Goal: Task Accomplishment & Management: Use online tool/utility

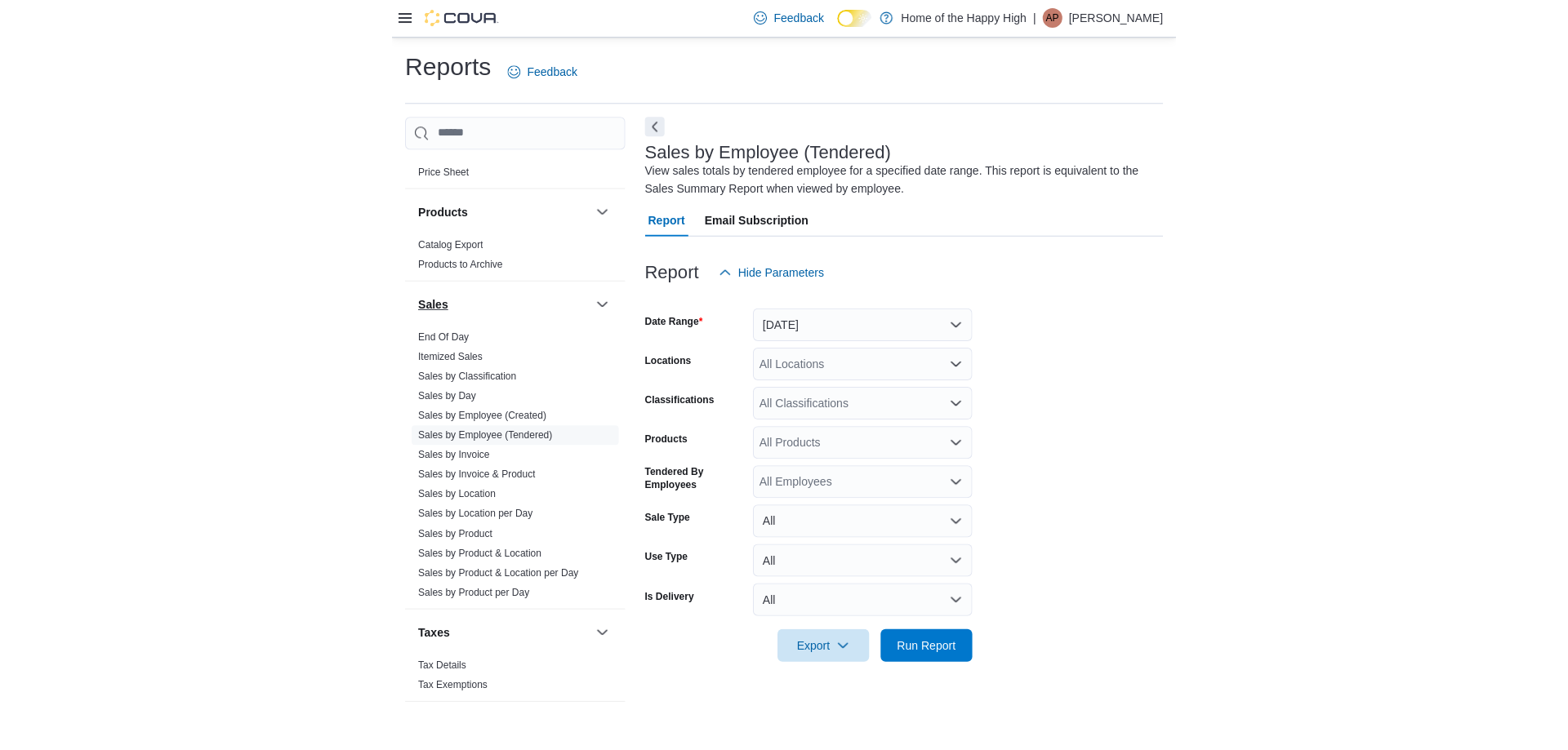
scroll to position [934, 0]
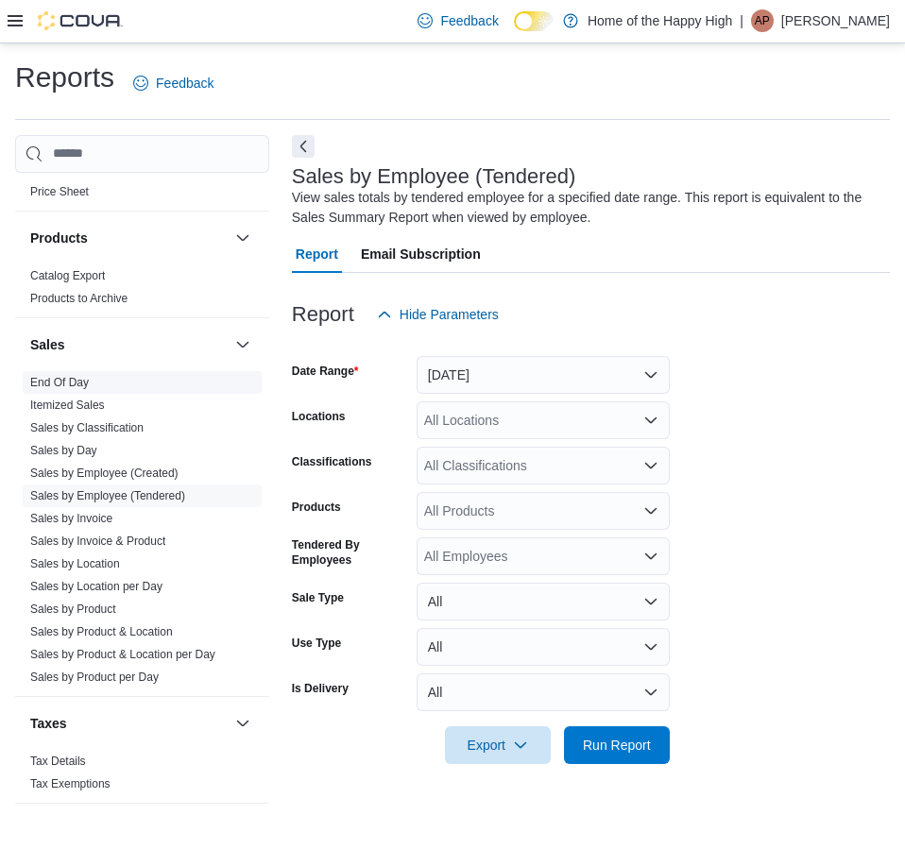
click at [80, 385] on link "End Of Day" at bounding box center [59, 382] width 59 height 13
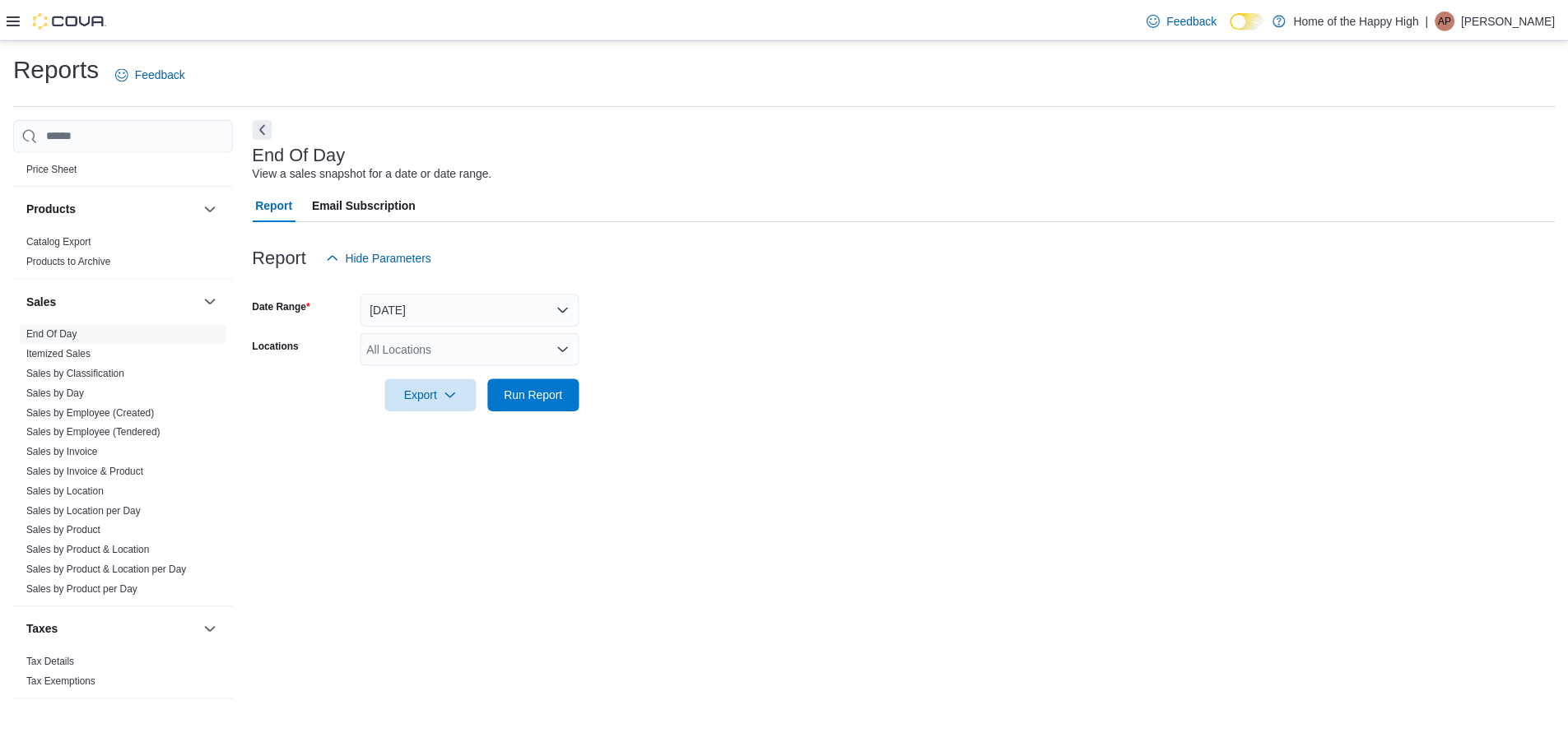
scroll to position [941, 0]
click at [366, 313] on button "[DATE]" at bounding box center [473, 309] width 220 height 33
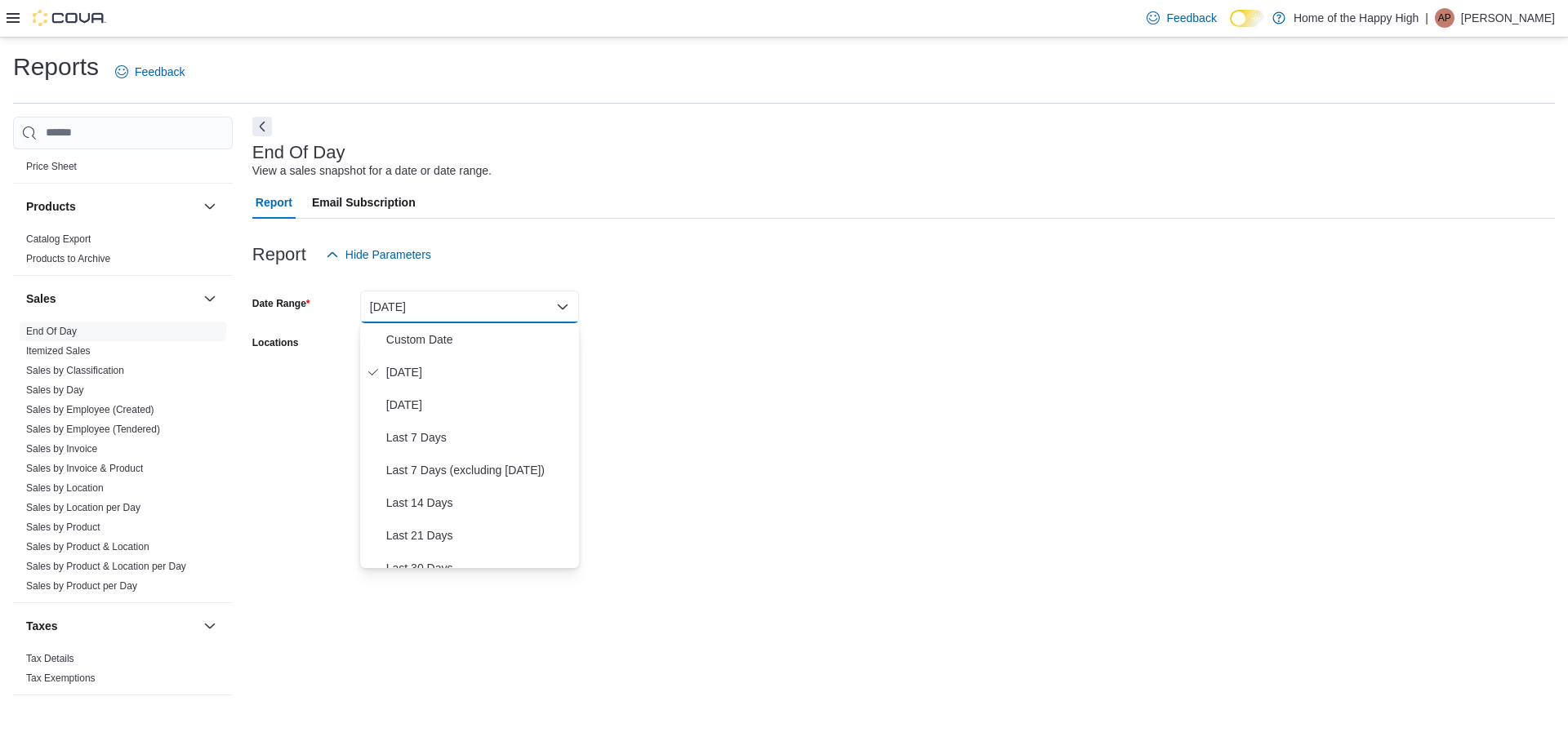
click at [661, 307] on form "Date Range [DATE] Locations All Locations Export Run Report" at bounding box center [903, 340] width 1303 height 137
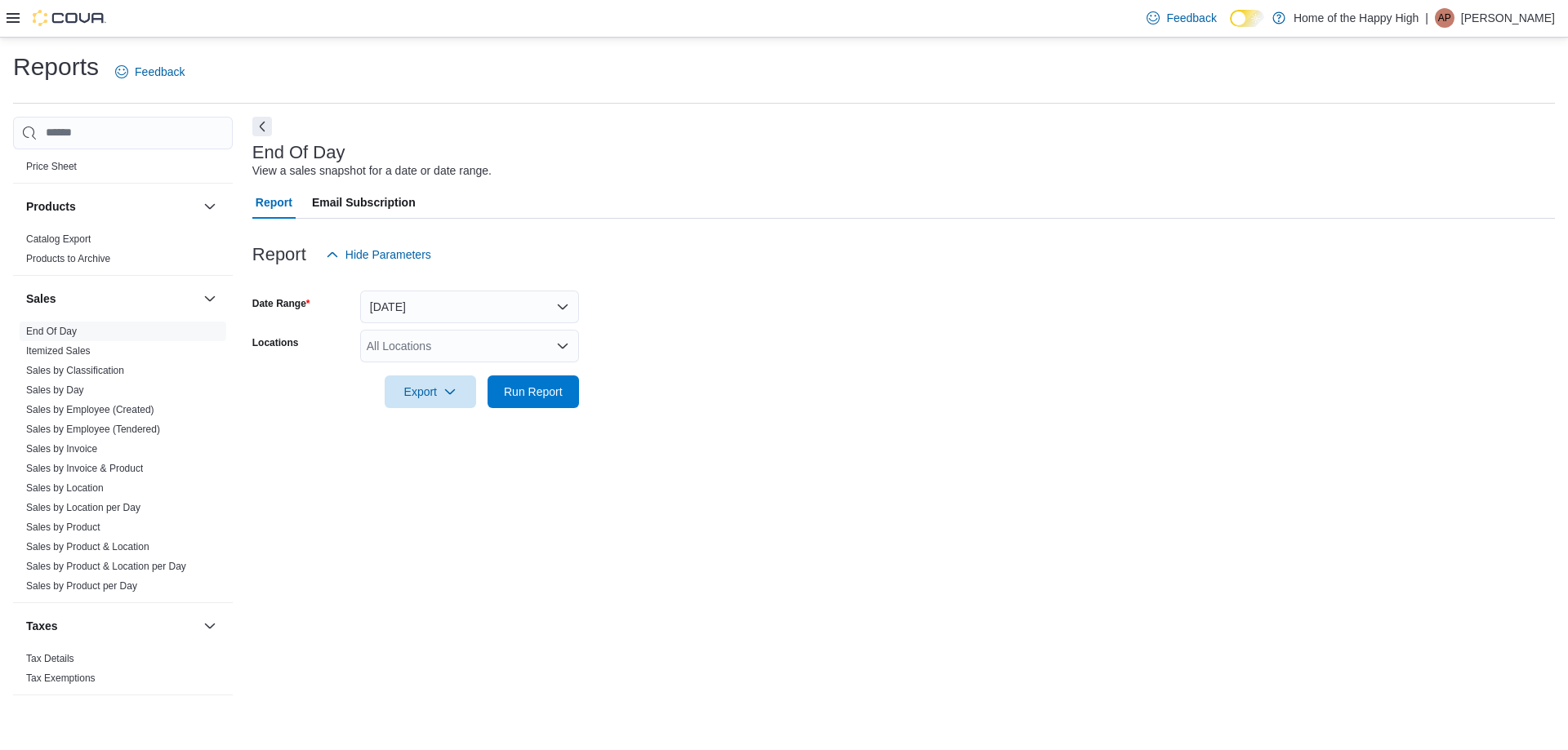
click at [513, 346] on div "All Locations" at bounding box center [469, 346] width 219 height 33
type input "***"
click at [478, 365] on span "Saskatoon - Idylwyld Drive - Fire & Flower" at bounding box center [534, 373] width 214 height 16
click at [724, 376] on form "Date Range [DATE] Locations [GEOGRAPHIC_DATA] - Idylwyld Drive - Fire & Flower …" at bounding box center [903, 340] width 1303 height 137
click at [508, 397] on span "Run Report" at bounding box center [533, 391] width 59 height 16
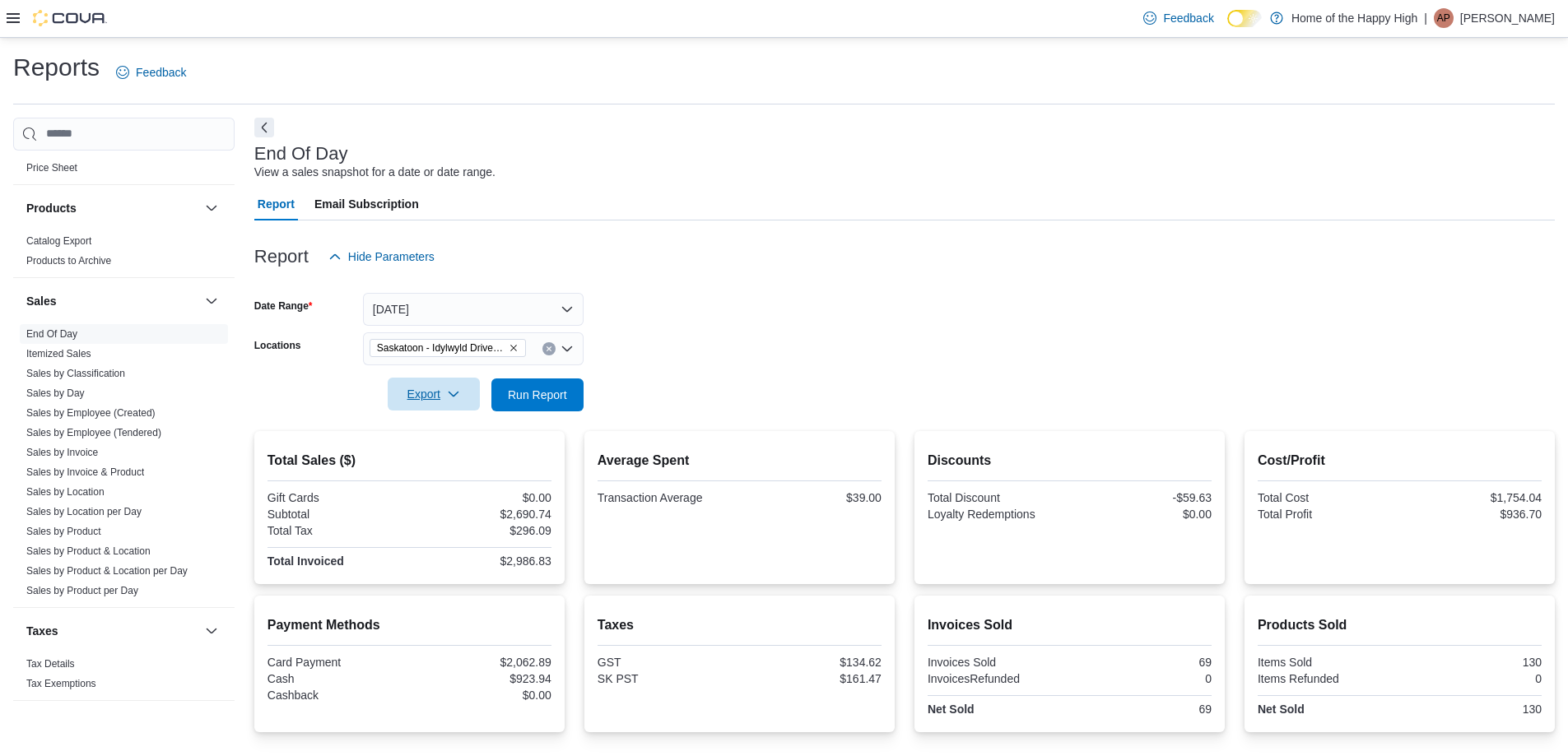
click at [430, 399] on span "Export" at bounding box center [433, 395] width 72 height 33
click at [443, 465] on span "Export to Pdf" at bounding box center [436, 460] width 74 height 13
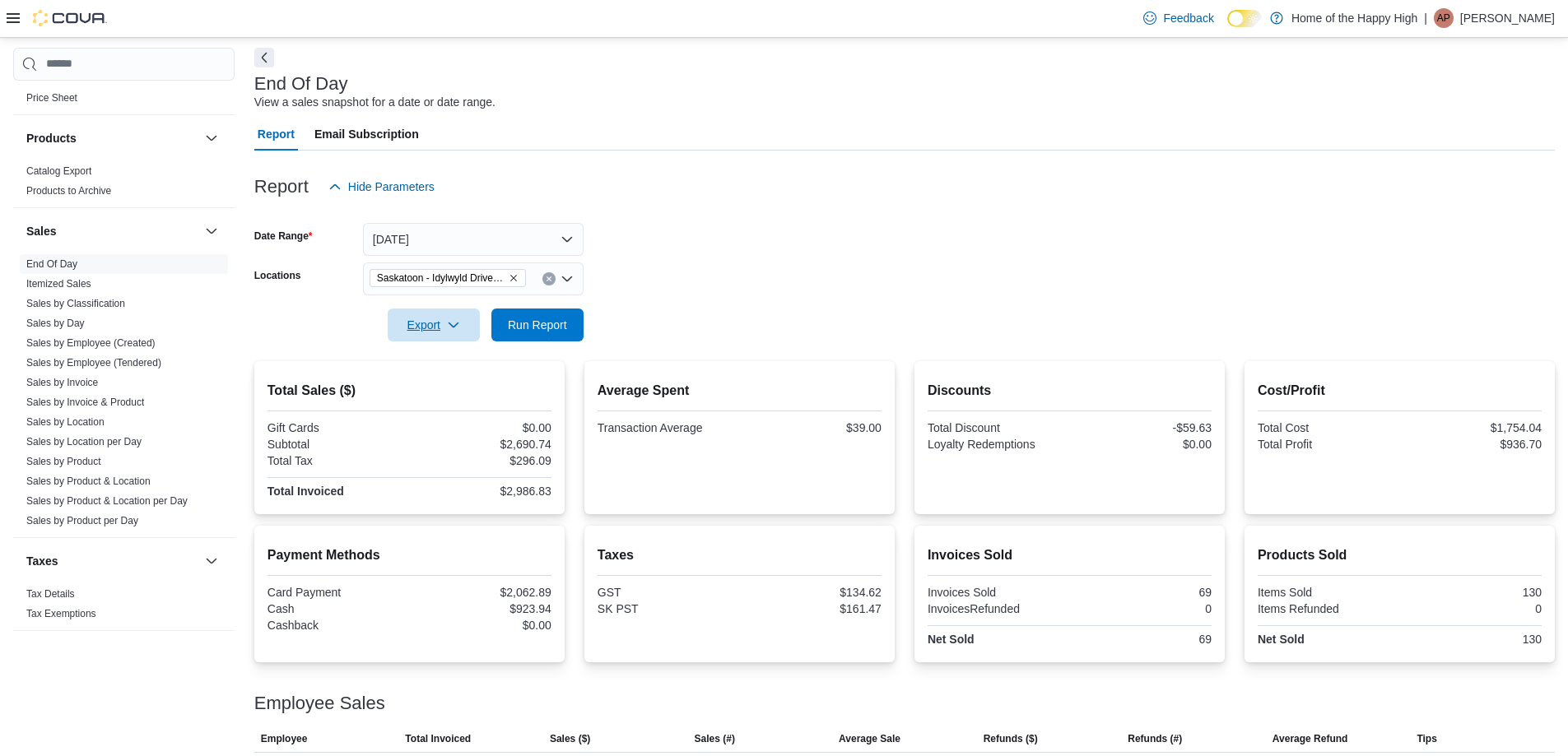
scroll to position [165, 0]
